Goal: Navigation & Orientation: Find specific page/section

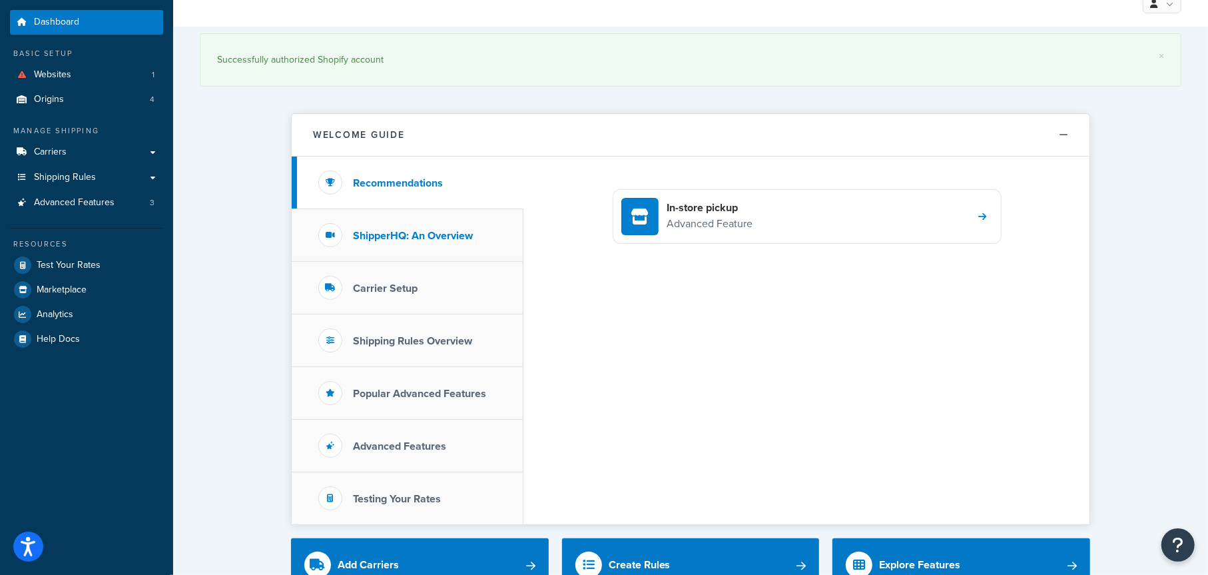
scroll to position [67, 0]
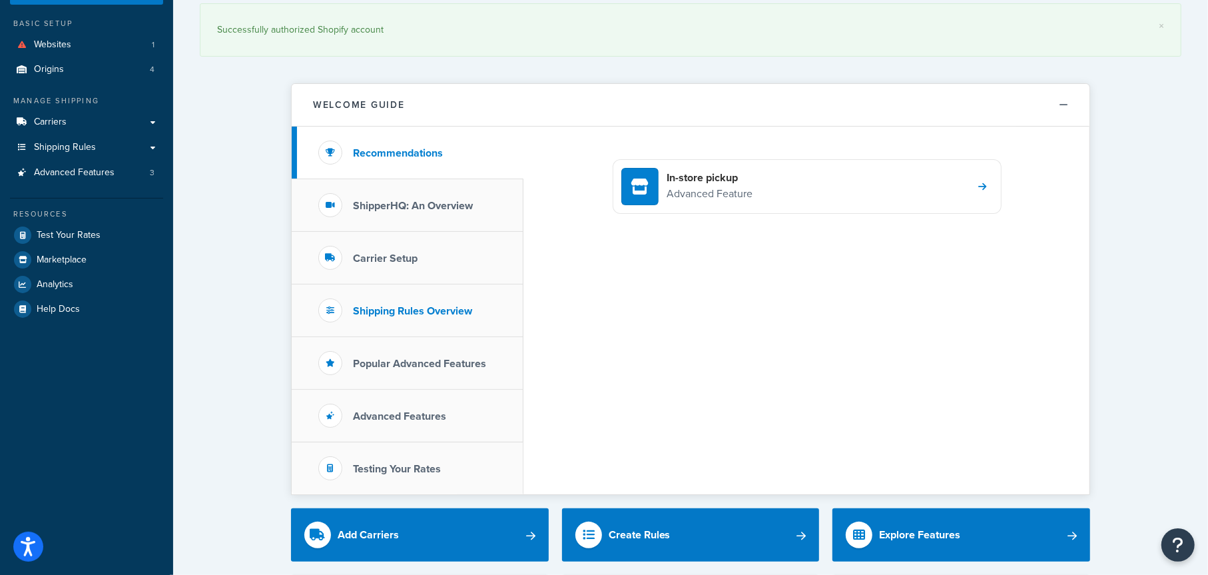
click at [411, 310] on h3 "Shipping Rules Overview" at bounding box center [412, 311] width 119 height 12
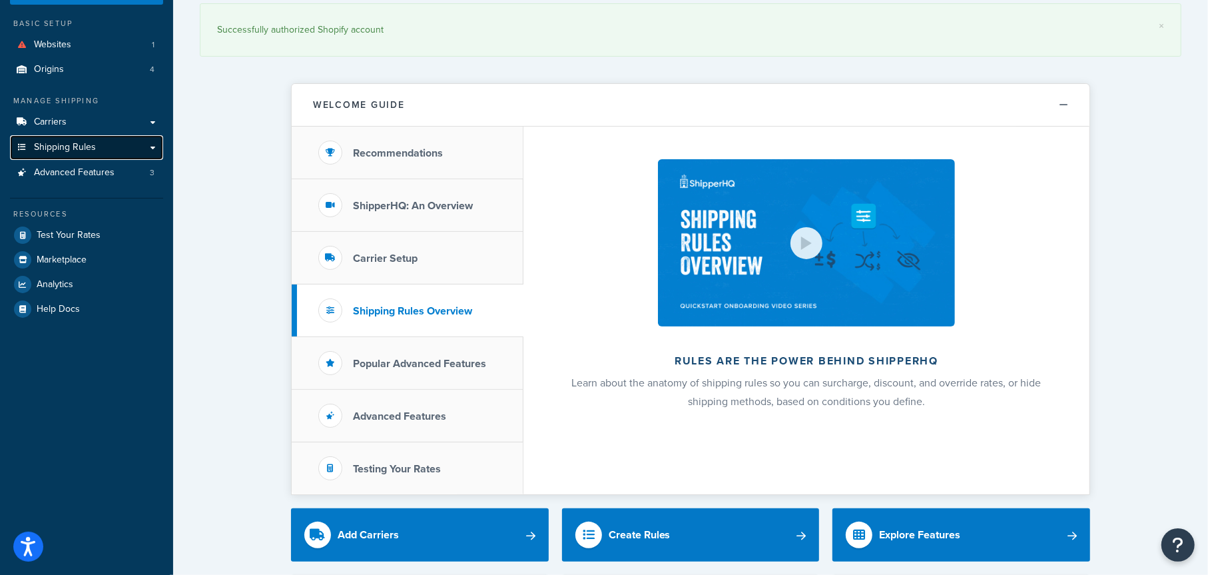
click at [81, 146] on span "Shipping Rules" at bounding box center [65, 147] width 62 height 11
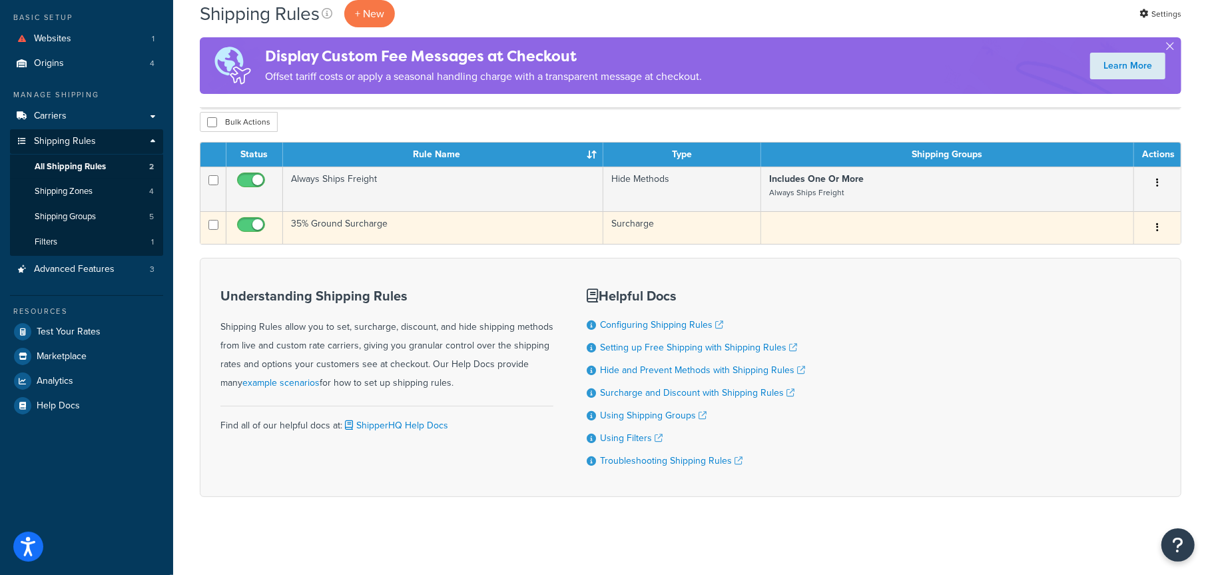
scroll to position [75, 0]
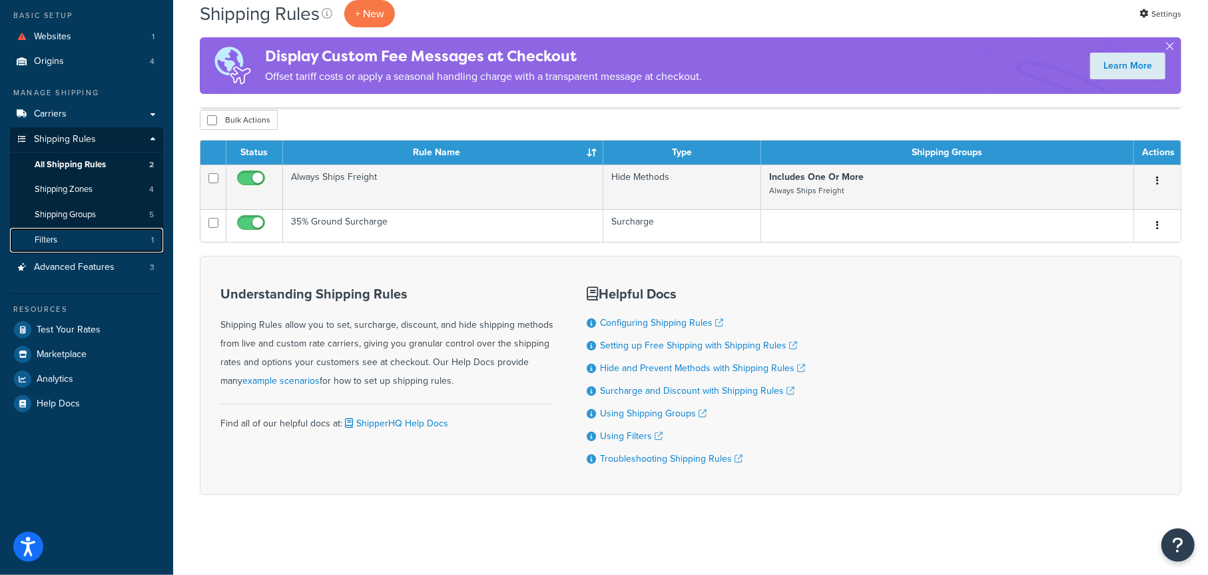
click at [84, 236] on link "Filters 1" at bounding box center [86, 240] width 153 height 25
